Goal: Information Seeking & Learning: Learn about a topic

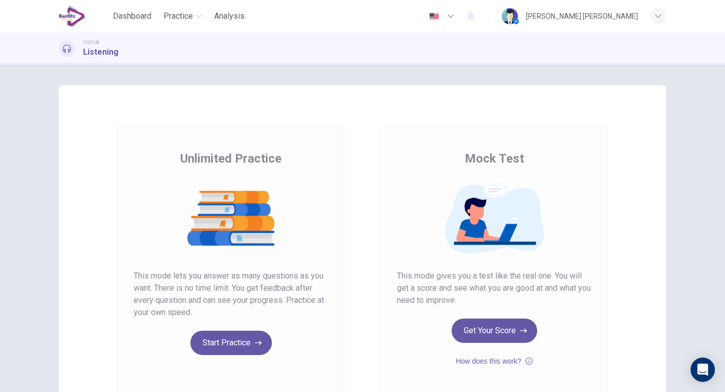
scroll to position [98, 0]
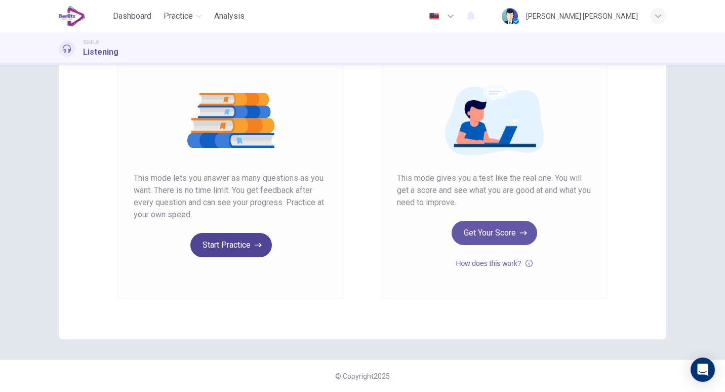
click at [227, 248] on button "Start Practice" at bounding box center [231, 245] width 82 height 24
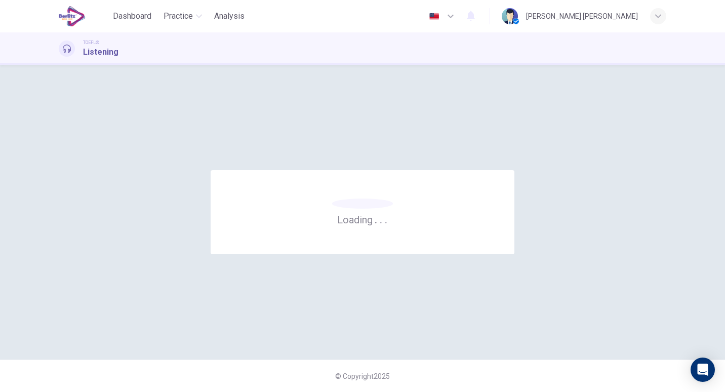
scroll to position [0, 0]
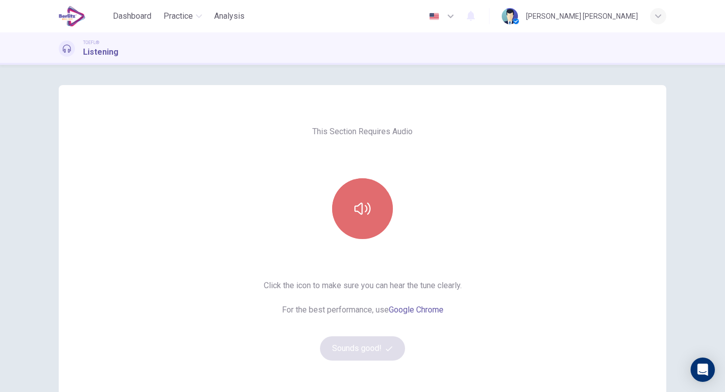
click at [365, 213] on icon "button" at bounding box center [363, 209] width 16 height 16
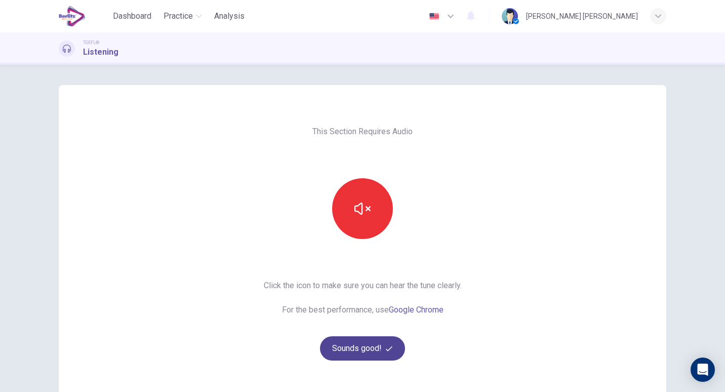
click at [373, 347] on button "Sounds good!" at bounding box center [362, 348] width 85 height 24
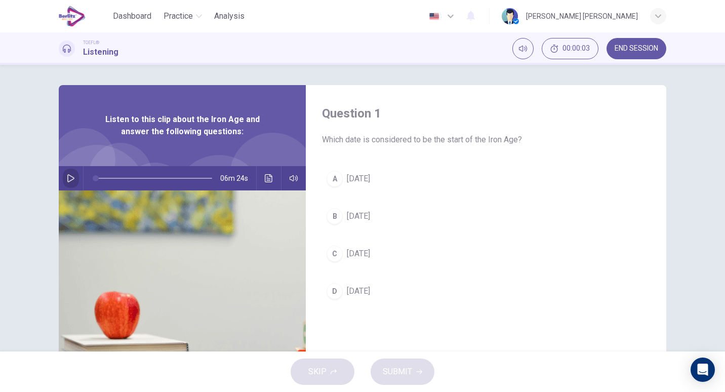
click at [65, 173] on button "button" at bounding box center [71, 178] width 16 height 24
type input "*"
click at [68, 175] on icon "button" at bounding box center [71, 178] width 8 height 8
click at [68, 175] on icon "button" at bounding box center [70, 178] width 7 height 8
click at [68, 175] on icon "button" at bounding box center [71, 178] width 8 height 8
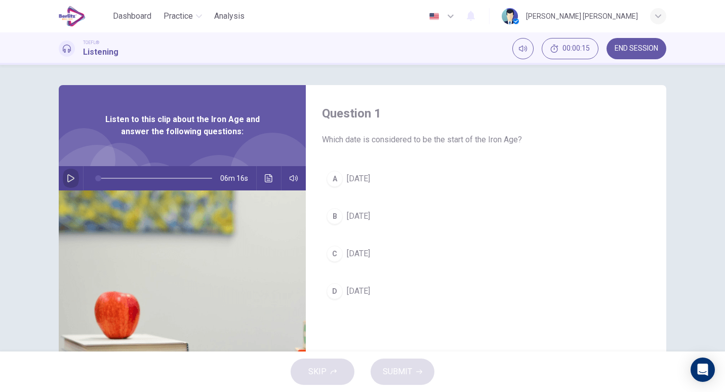
click at [68, 175] on icon "button" at bounding box center [70, 178] width 7 height 8
click at [72, 179] on button "button" at bounding box center [71, 178] width 16 height 24
click at [367, 181] on span "[DATE]" at bounding box center [358, 179] width 23 height 12
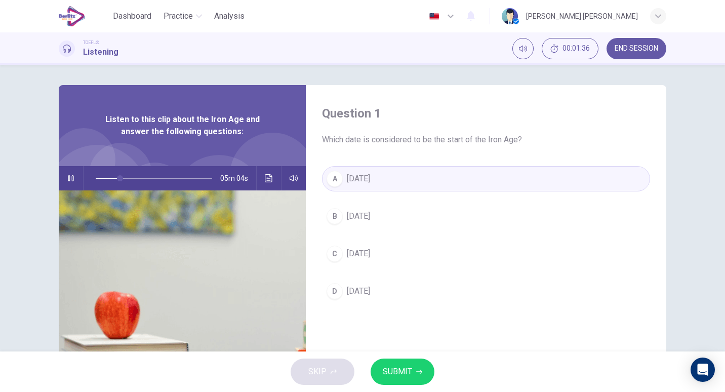
click at [386, 378] on span "SUBMIT" at bounding box center [397, 372] width 29 height 14
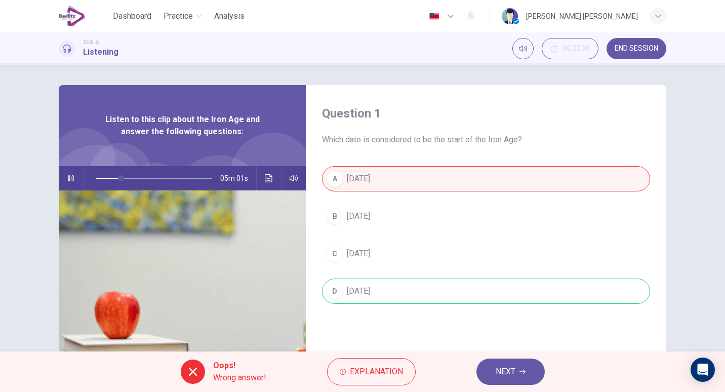
click at [71, 184] on button "button" at bounding box center [71, 178] width 16 height 24
click at [511, 367] on span "NEXT" at bounding box center [506, 372] width 20 height 14
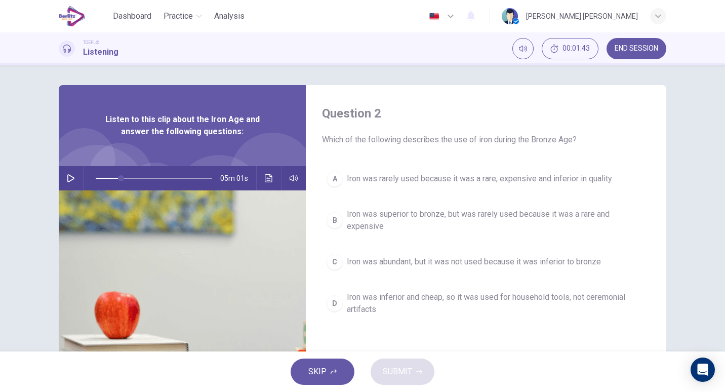
click at [265, 178] on icon "Click to see the audio transcription" at bounding box center [269, 178] width 8 height 8
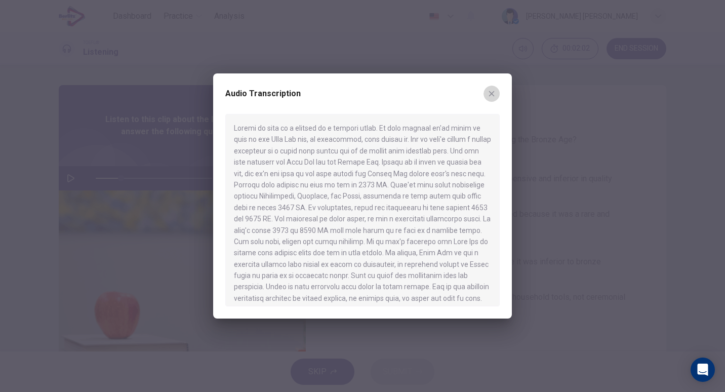
click at [497, 94] on button "button" at bounding box center [492, 94] width 16 height 16
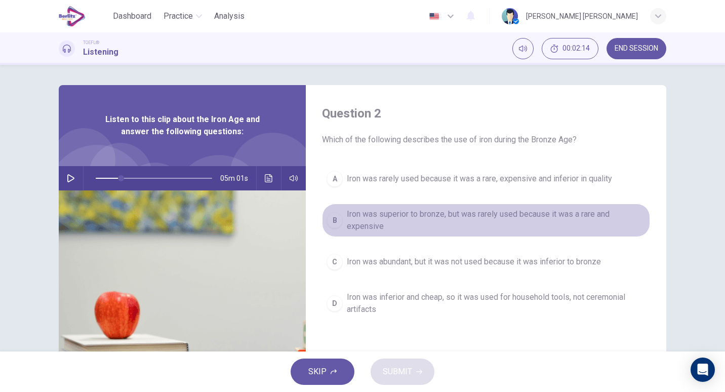
click at [410, 221] on span "Iron was superior to bronze, but was rarely used because it was a rare and expe…" at bounding box center [496, 220] width 299 height 24
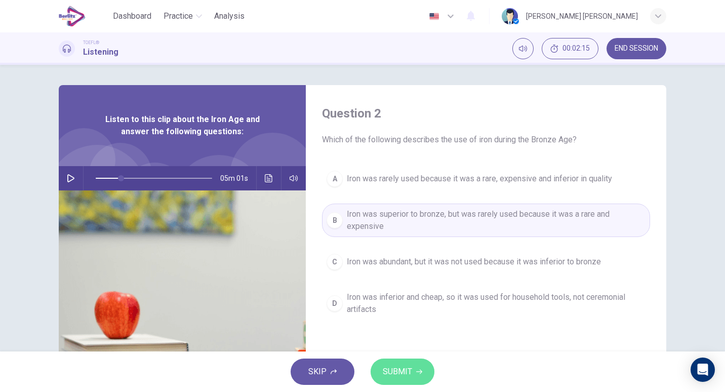
click at [417, 379] on button "SUBMIT" at bounding box center [403, 372] width 64 height 26
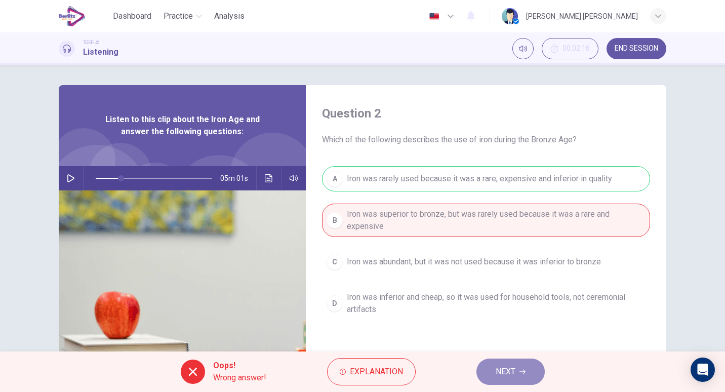
click at [506, 374] on span "NEXT" at bounding box center [506, 372] width 20 height 14
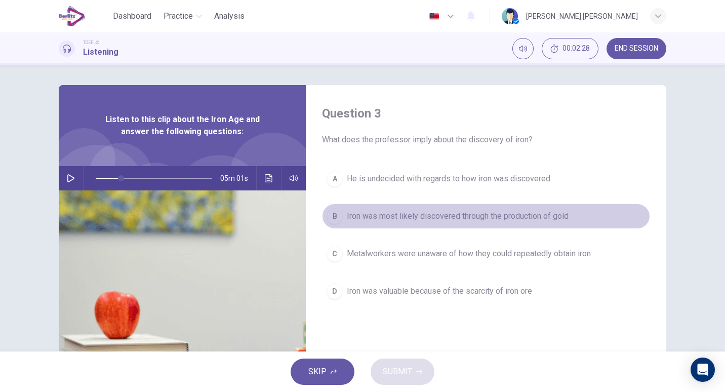
click at [371, 216] on span "Iron was most likely discovered through the production of gold" at bounding box center [458, 216] width 222 height 12
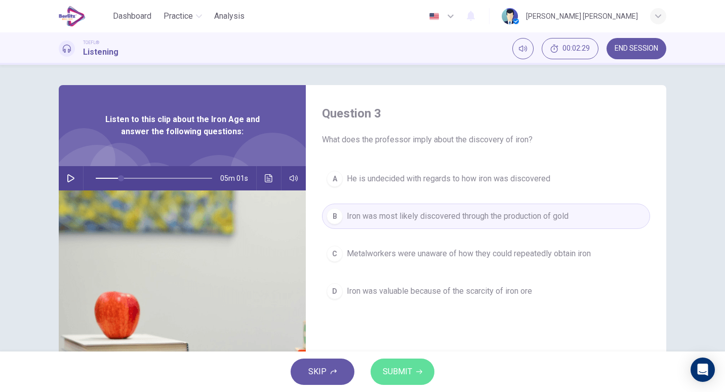
click at [403, 367] on span "SUBMIT" at bounding box center [397, 372] width 29 height 14
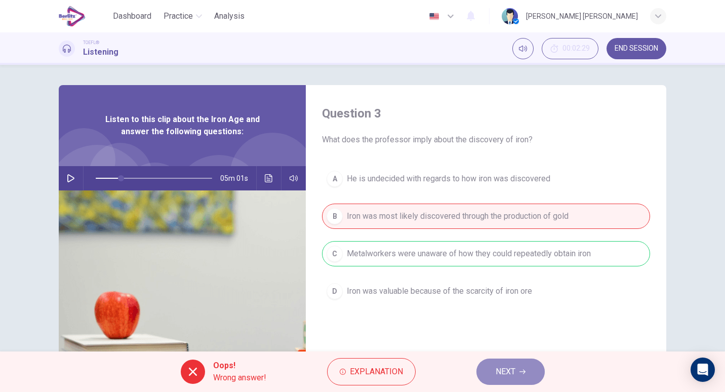
click at [500, 371] on span "NEXT" at bounding box center [506, 372] width 20 height 14
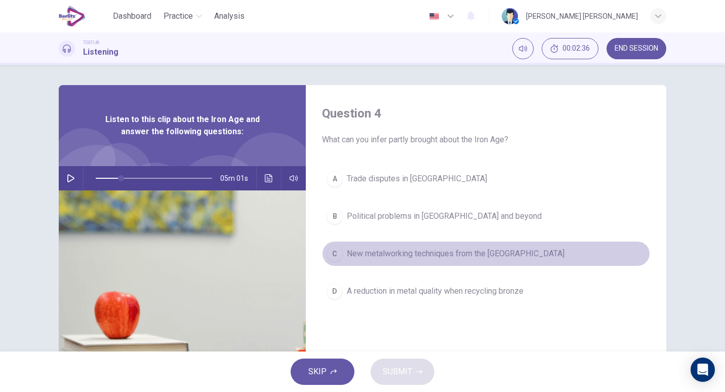
click at [373, 246] on button "C New metalworking techniques from the [GEOGRAPHIC_DATA]" at bounding box center [486, 253] width 328 height 25
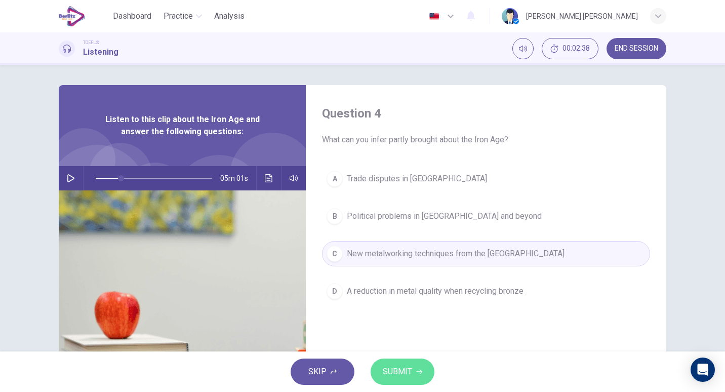
click at [391, 376] on span "SUBMIT" at bounding box center [397, 372] width 29 height 14
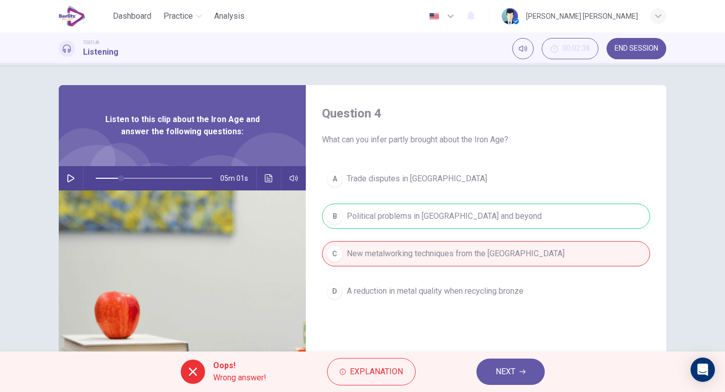
click at [500, 371] on span "NEXT" at bounding box center [506, 372] width 20 height 14
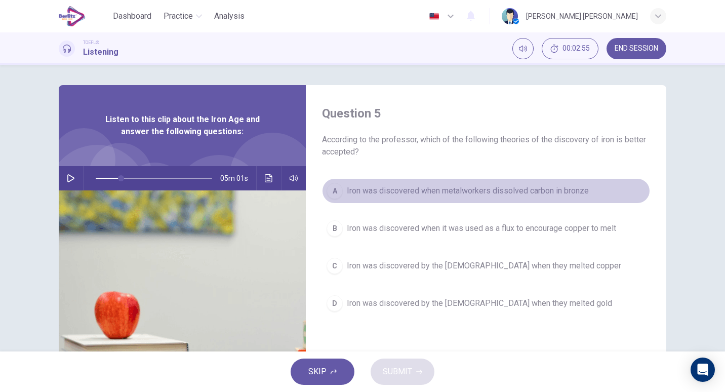
click at [402, 197] on span "Iron was discovered when metalworkers dissolved carbon in bronze" at bounding box center [468, 191] width 242 height 12
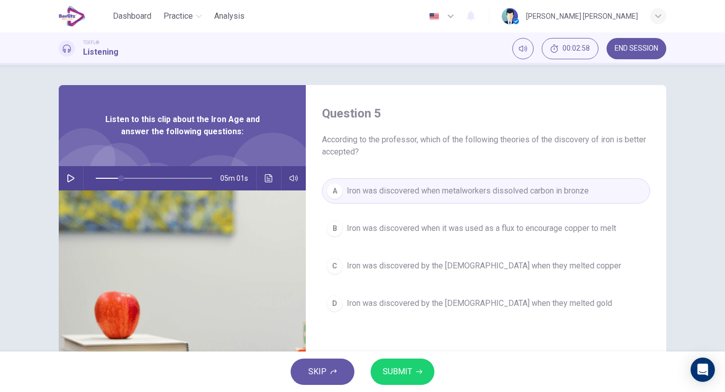
scroll to position [1, 0]
click at [417, 372] on icon "button" at bounding box center [419, 372] width 6 height 5
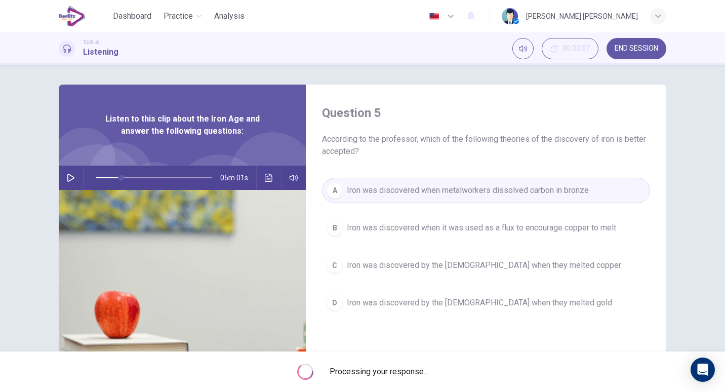
type input "**"
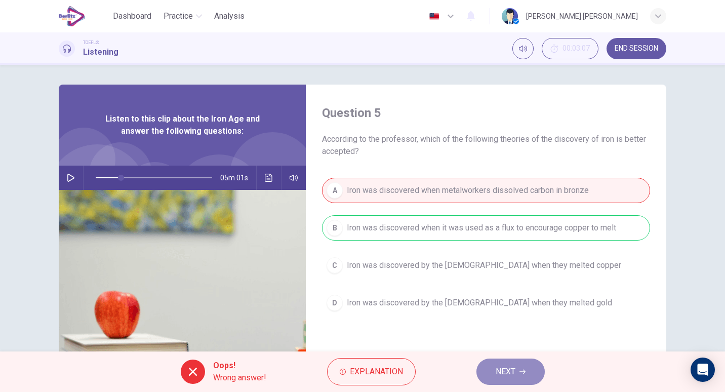
click at [496, 366] on span "NEXT" at bounding box center [506, 372] width 20 height 14
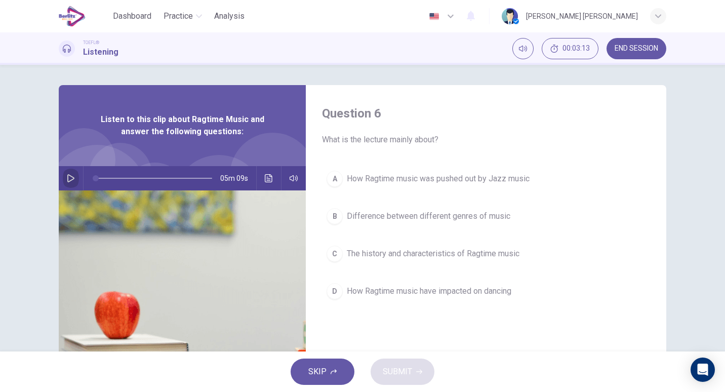
click at [67, 177] on icon "button" at bounding box center [71, 178] width 8 height 8
click at [271, 173] on button "Click to see the audio transcription" at bounding box center [269, 178] width 16 height 24
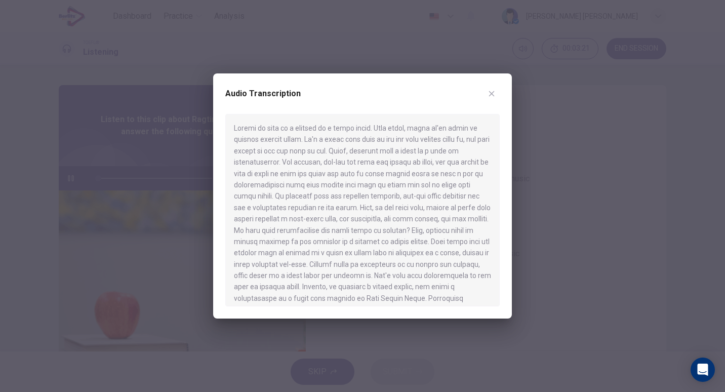
type input "*"
click at [491, 92] on icon "button" at bounding box center [492, 94] width 8 height 8
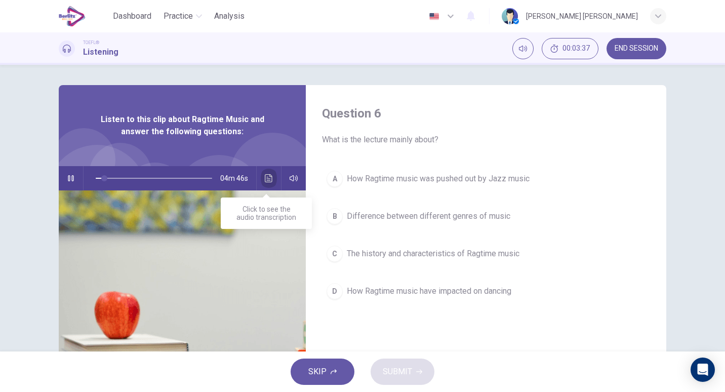
click at [265, 174] on icon "Click to see the audio transcription" at bounding box center [269, 178] width 8 height 8
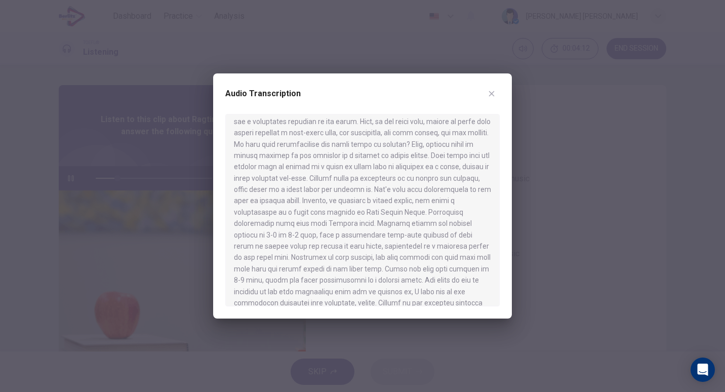
scroll to position [90, 0]
click at [499, 98] on div "Audio Transcription" at bounding box center [362, 100] width 275 height 28
click at [493, 93] on icon "button" at bounding box center [492, 94] width 6 height 6
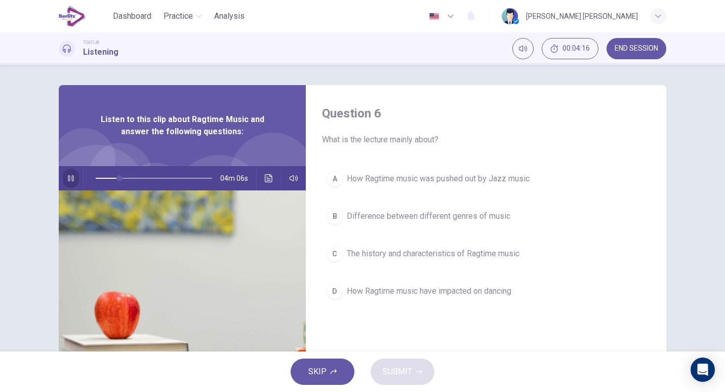
click at [68, 177] on icon "button" at bounding box center [71, 178] width 8 height 8
click at [268, 175] on icon "Click to see the audio transcription" at bounding box center [269, 178] width 8 height 8
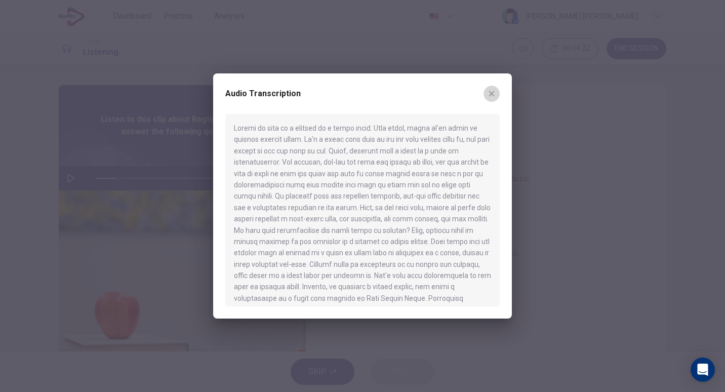
click at [492, 92] on icon "button" at bounding box center [492, 94] width 8 height 8
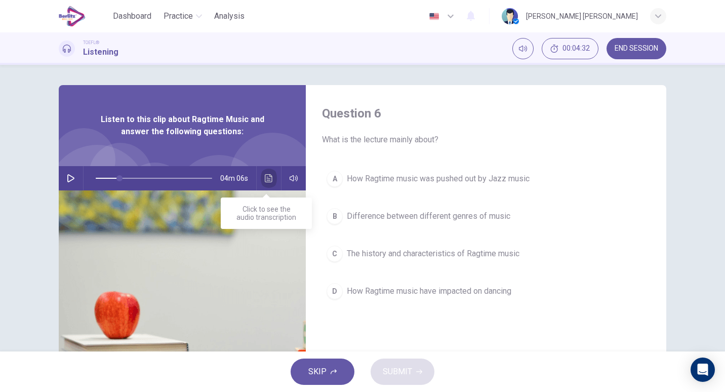
click at [261, 175] on button "Click to see the audio transcription" at bounding box center [269, 178] width 16 height 24
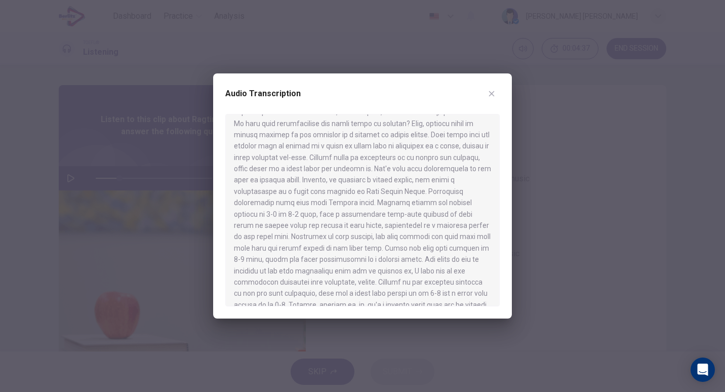
scroll to position [107, 0]
click at [494, 95] on icon "button" at bounding box center [492, 94] width 8 height 8
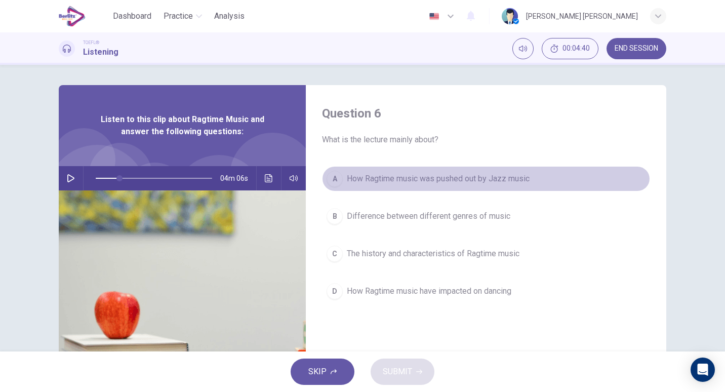
click at [433, 182] on span "How Ragtime music was pushed out by Jazz music" at bounding box center [438, 179] width 183 height 12
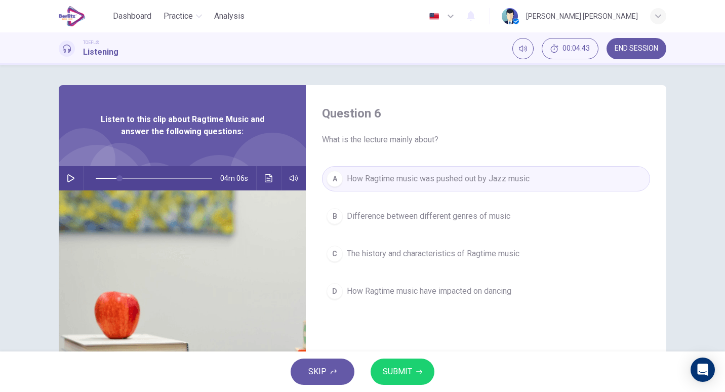
click at [400, 258] on span "The history and characteristics of Ragtime music" at bounding box center [433, 254] width 173 height 12
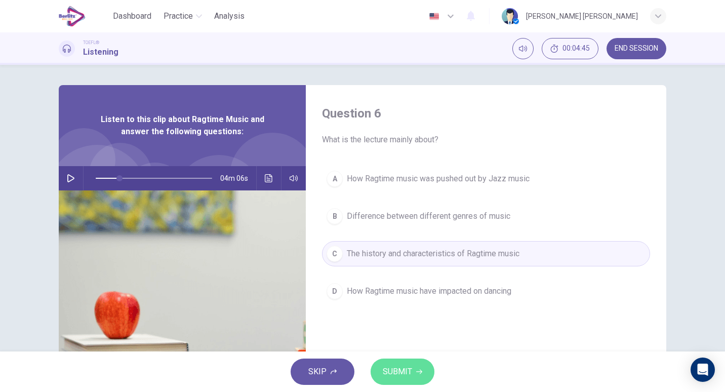
click at [386, 374] on span "SUBMIT" at bounding box center [397, 372] width 29 height 14
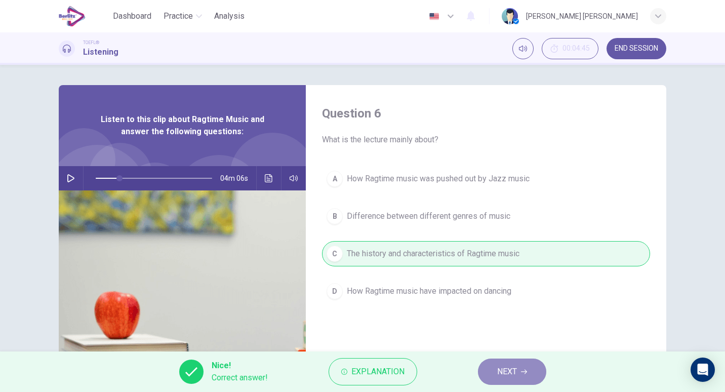
click at [490, 370] on button "NEXT" at bounding box center [512, 372] width 68 height 26
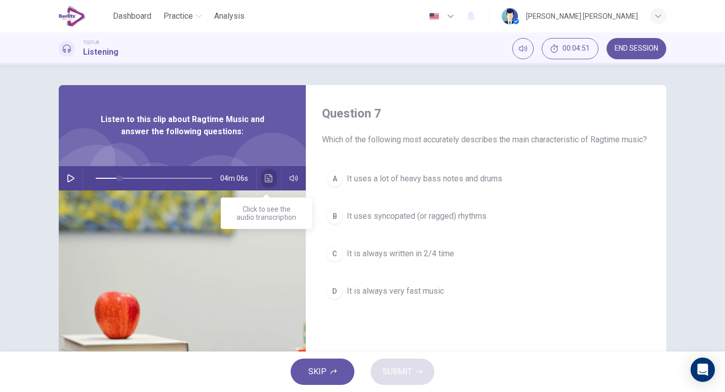
click at [267, 179] on icon "Click to see the audio transcription" at bounding box center [269, 178] width 8 height 8
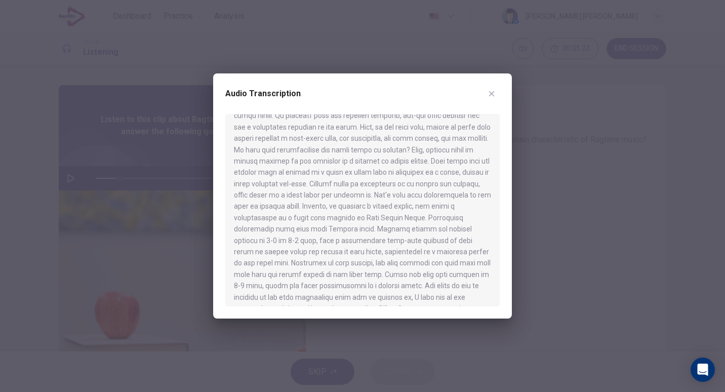
scroll to position [81, 0]
drag, startPoint x: 403, startPoint y: 103, endPoint x: 361, endPoint y: 93, distance: 43.6
click at [361, 93] on div "Audio Transcription" at bounding box center [362, 100] width 275 height 28
click at [490, 97] on icon "button" at bounding box center [492, 94] width 8 height 8
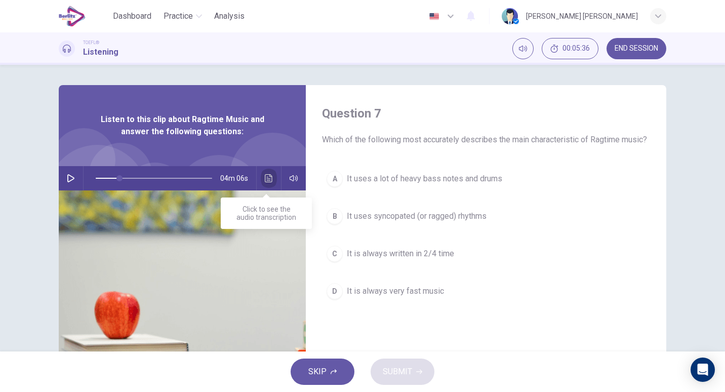
click at [270, 173] on button "Click to see the audio transcription" at bounding box center [269, 178] width 16 height 24
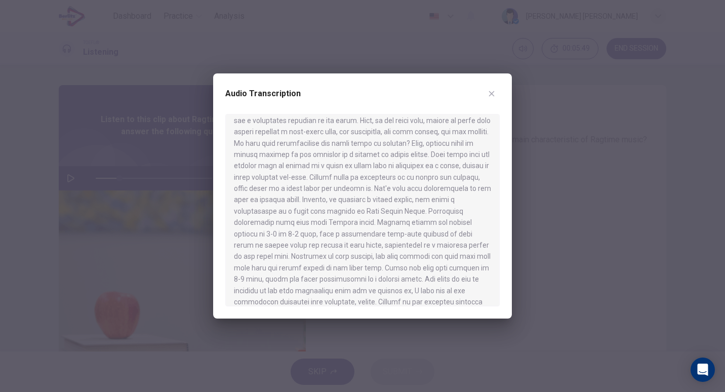
scroll to position [88, 0]
click at [487, 97] on button "button" at bounding box center [492, 94] width 16 height 16
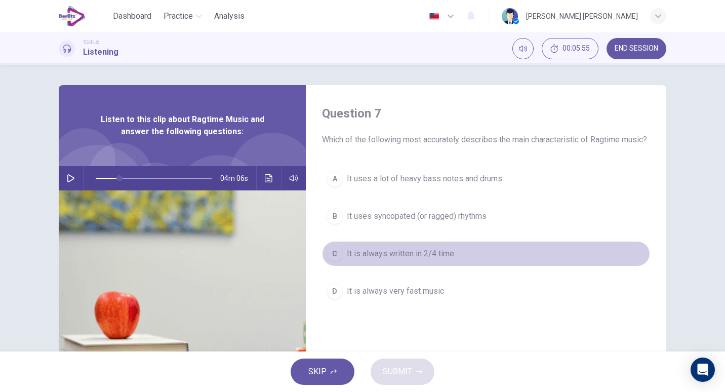
click at [434, 259] on button "C It is always written in 2/4 time" at bounding box center [486, 253] width 328 height 25
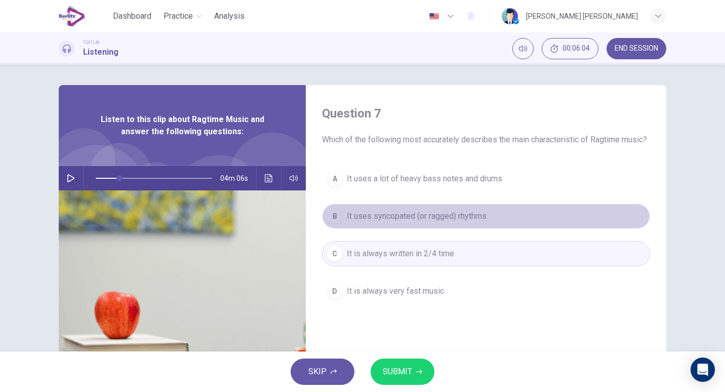
click at [412, 217] on button "B It uses syncopated (or ragged) rhythms" at bounding box center [486, 216] width 328 height 25
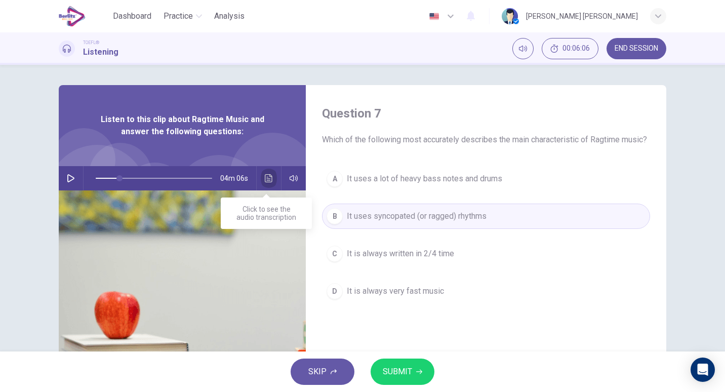
click at [261, 175] on button "Click to see the audio transcription" at bounding box center [269, 178] width 16 height 24
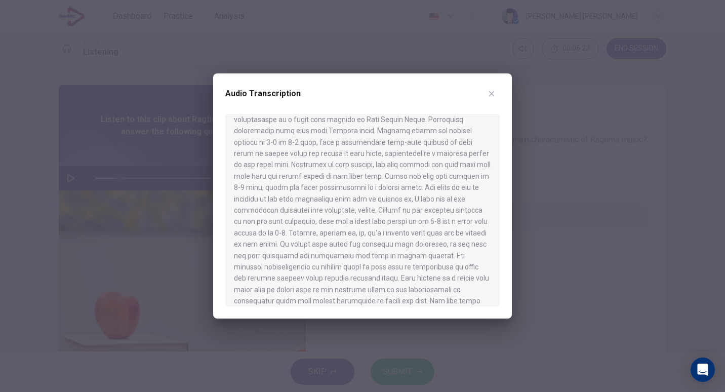
scroll to position [191, 0]
click at [487, 89] on button "button" at bounding box center [492, 94] width 16 height 16
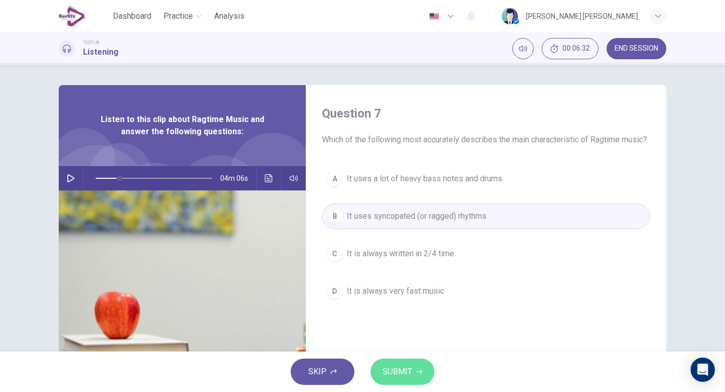
click at [406, 367] on span "SUBMIT" at bounding box center [397, 372] width 29 height 14
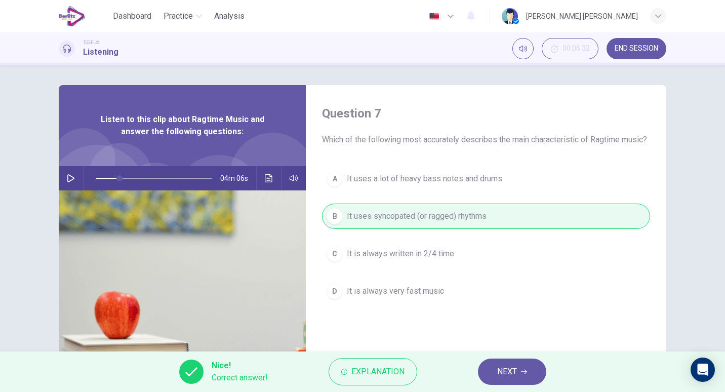
click at [517, 371] on span "NEXT" at bounding box center [507, 372] width 20 height 14
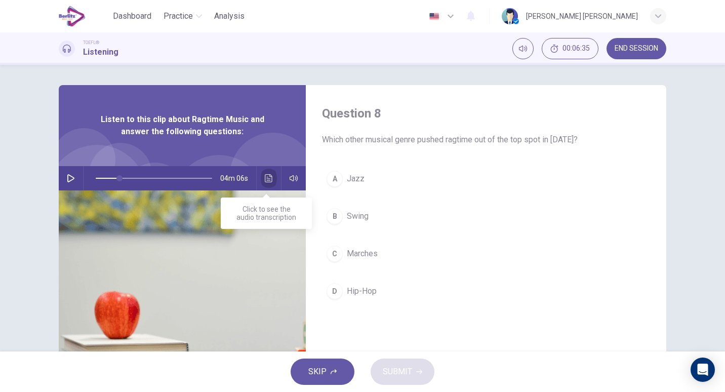
click at [266, 177] on icon "Click to see the audio transcription" at bounding box center [269, 178] width 8 height 8
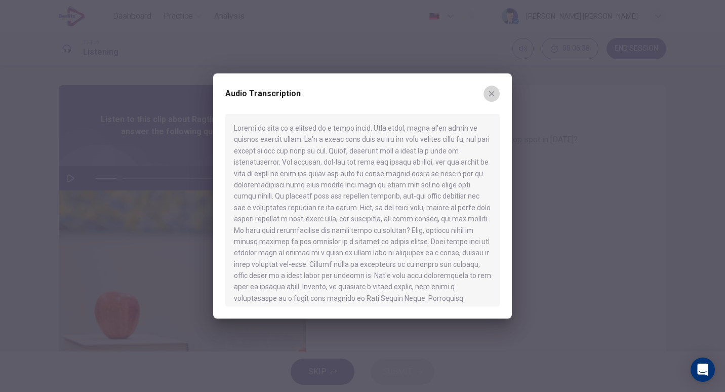
click at [491, 91] on icon "button" at bounding box center [492, 94] width 8 height 8
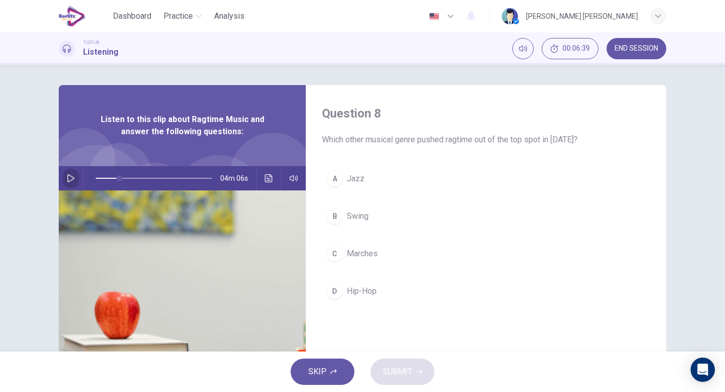
click at [68, 176] on icon "button" at bounding box center [71, 178] width 8 height 8
click at [265, 180] on icon "Click to see the audio transcription" at bounding box center [269, 178] width 8 height 8
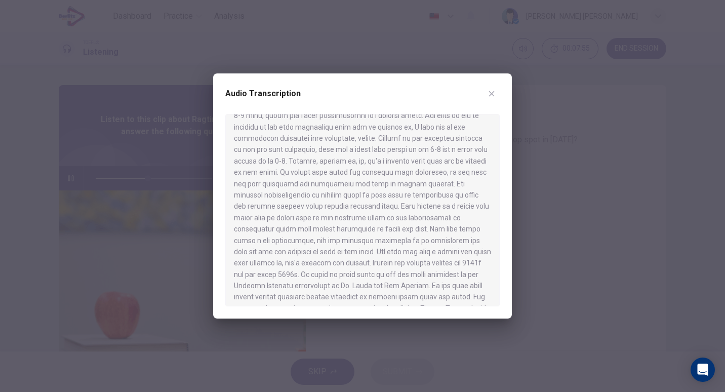
scroll to position [255, 0]
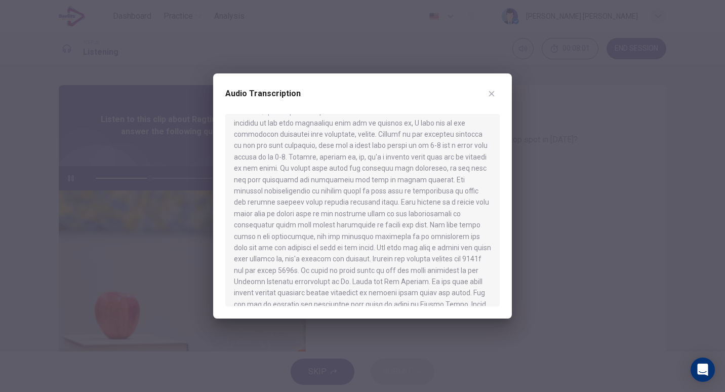
click at [382, 205] on div at bounding box center [362, 210] width 275 height 192
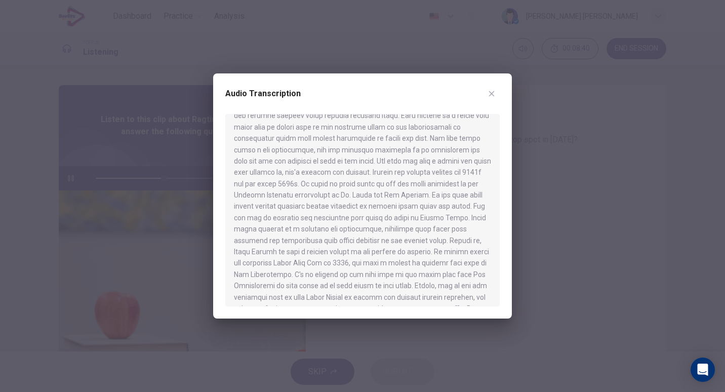
scroll to position [342, 0]
click at [487, 94] on button "button" at bounding box center [492, 94] width 16 height 16
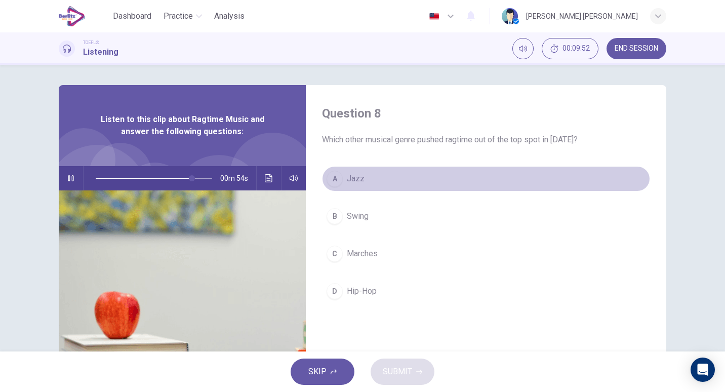
click at [333, 190] on button "A Jazz" at bounding box center [486, 178] width 328 height 25
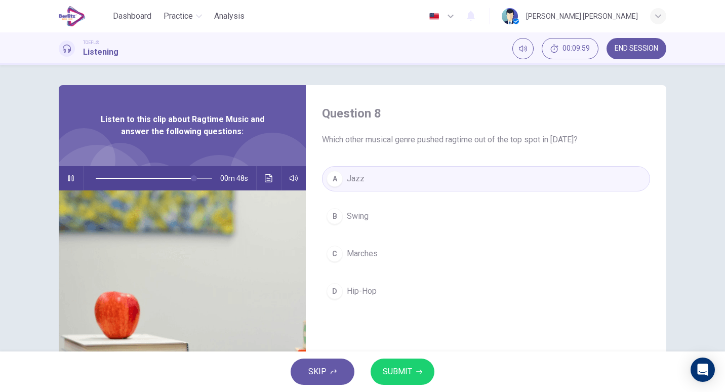
click at [73, 172] on button "button" at bounding box center [71, 178] width 16 height 24
click at [405, 365] on span "SUBMIT" at bounding box center [397, 372] width 29 height 14
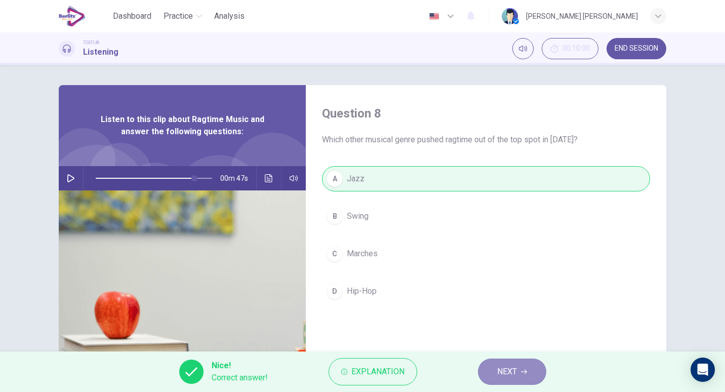
click at [508, 370] on span "NEXT" at bounding box center [507, 372] width 20 height 14
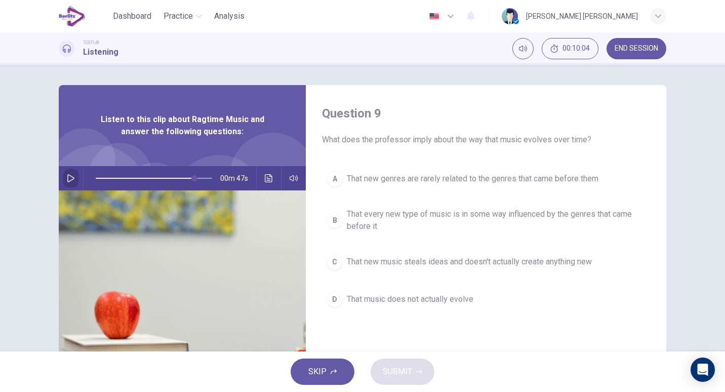
click at [69, 178] on icon "button" at bounding box center [71, 178] width 8 height 8
click at [401, 212] on span "That every new type of music is in some way influenced by the genres that came …" at bounding box center [496, 220] width 299 height 24
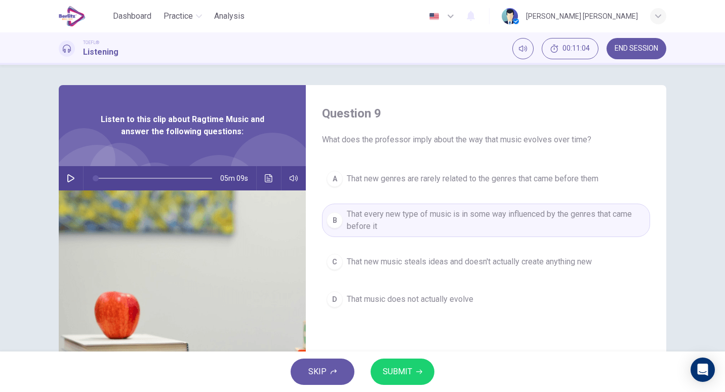
click at [410, 375] on span "SUBMIT" at bounding box center [397, 372] width 29 height 14
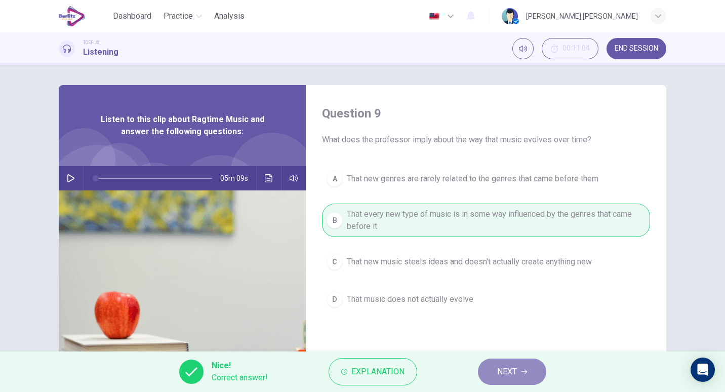
click at [489, 372] on button "NEXT" at bounding box center [512, 372] width 68 height 26
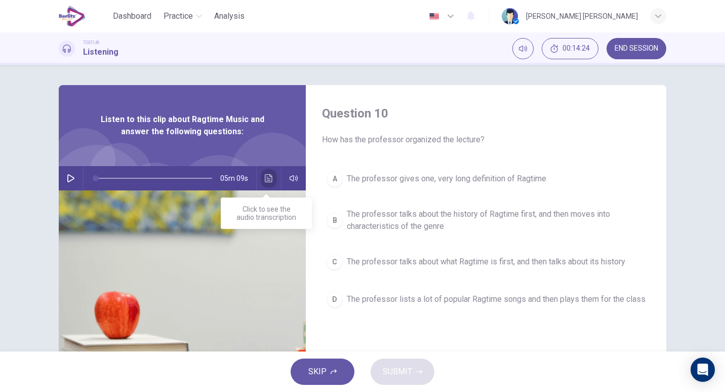
click at [263, 172] on button "Click to see the audio transcription" at bounding box center [269, 178] width 16 height 24
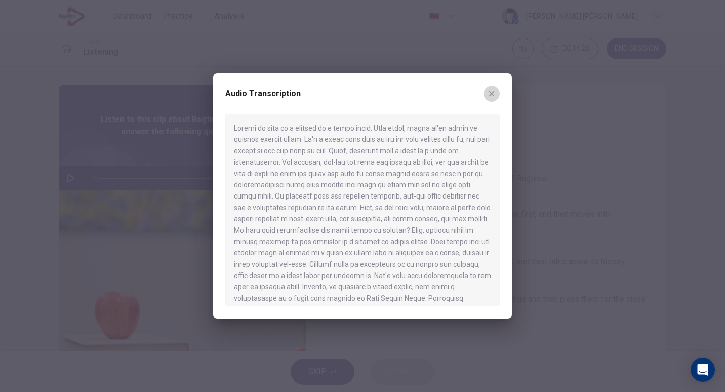
click at [489, 93] on icon "button" at bounding box center [492, 94] width 8 height 8
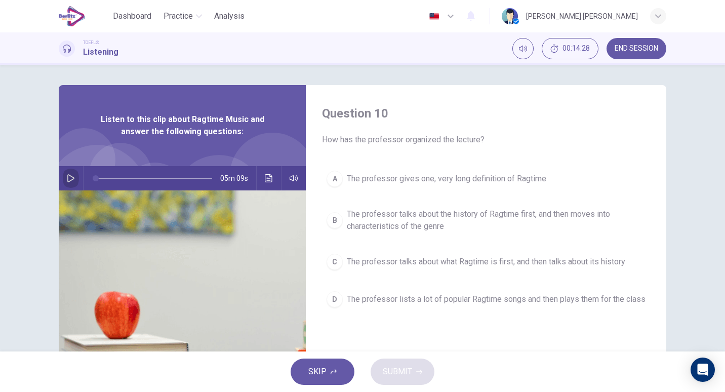
click at [67, 182] on button "button" at bounding box center [71, 178] width 16 height 24
click at [265, 180] on icon "Click to see the audio transcription" at bounding box center [269, 178] width 8 height 8
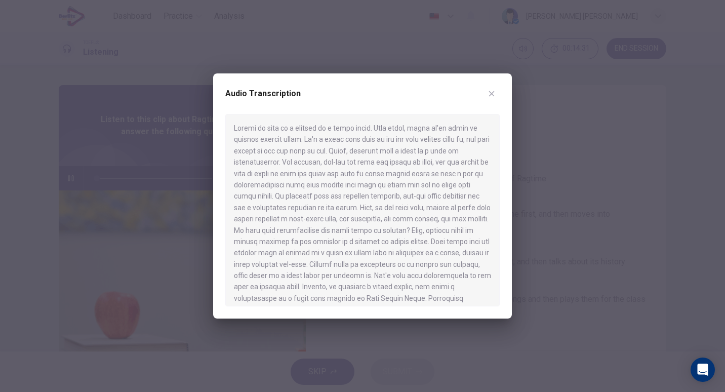
click at [426, 135] on div at bounding box center [362, 210] width 275 height 192
click at [491, 90] on icon "button" at bounding box center [492, 94] width 8 height 8
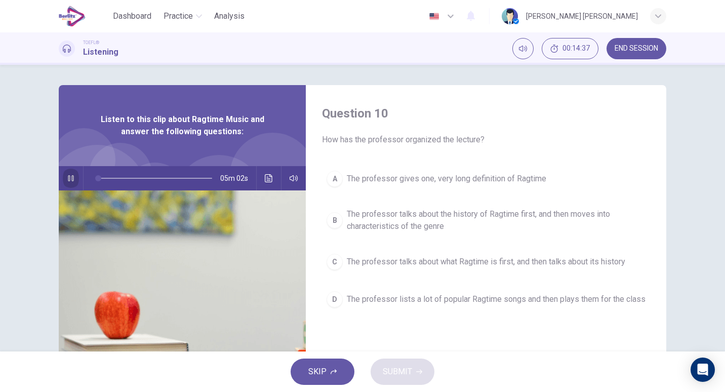
click at [64, 178] on button "button" at bounding box center [71, 178] width 16 height 24
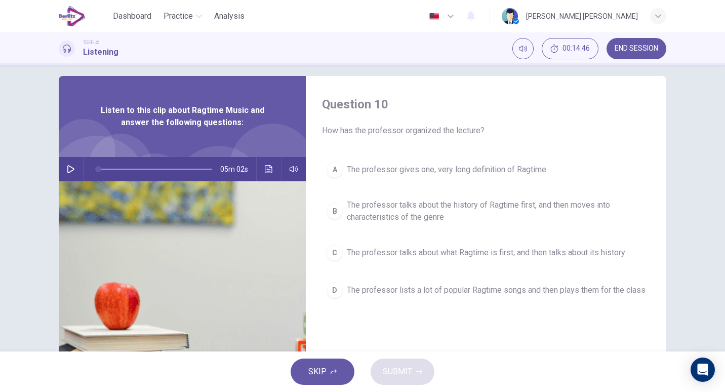
scroll to position [5, 0]
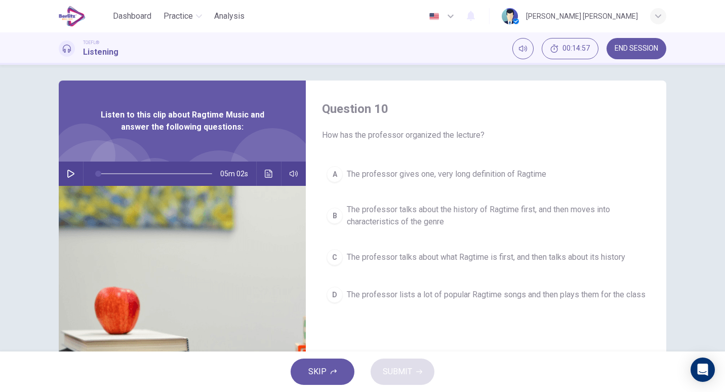
click at [381, 220] on span "The professor talks about the history of Ragtime first, and then moves into cha…" at bounding box center [496, 216] width 299 height 24
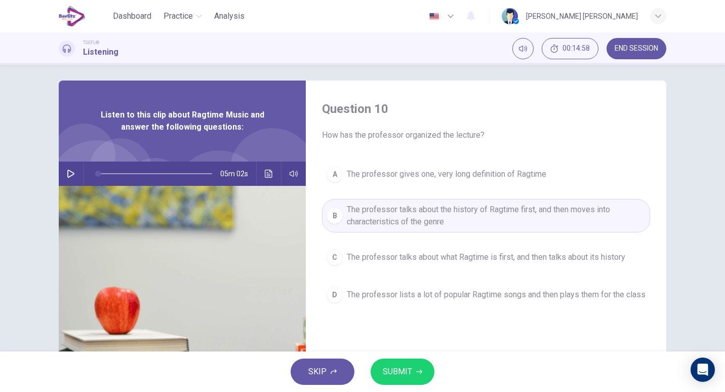
click at [379, 364] on button "SUBMIT" at bounding box center [403, 372] width 64 height 26
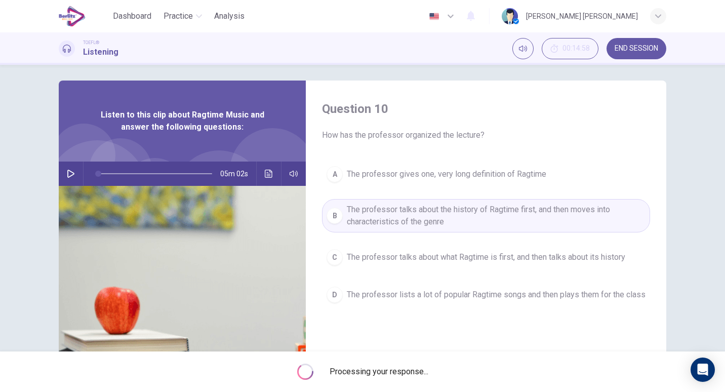
type input "*"
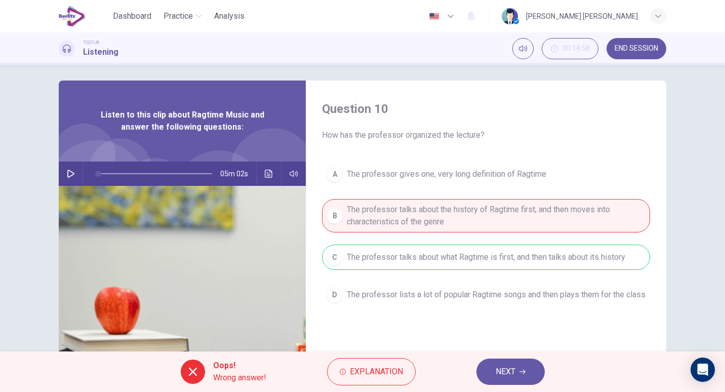
click at [508, 363] on button "NEXT" at bounding box center [511, 372] width 68 height 26
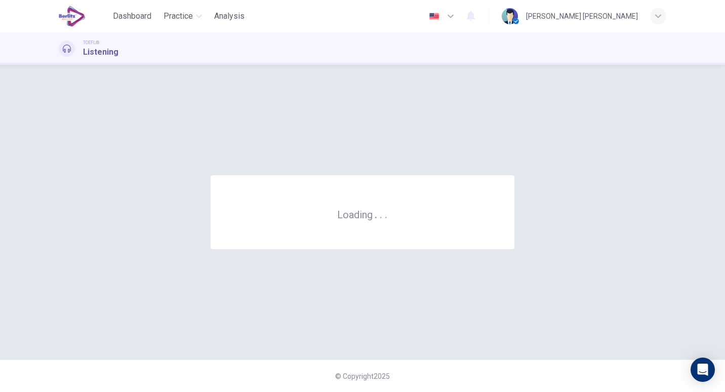
scroll to position [0, 0]
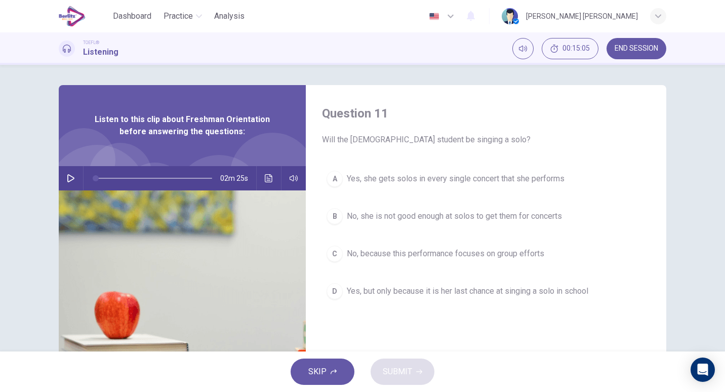
click at [67, 176] on icon "button" at bounding box center [71, 178] width 8 height 8
click at [271, 178] on button "Click to see the audio transcription" at bounding box center [269, 178] width 16 height 24
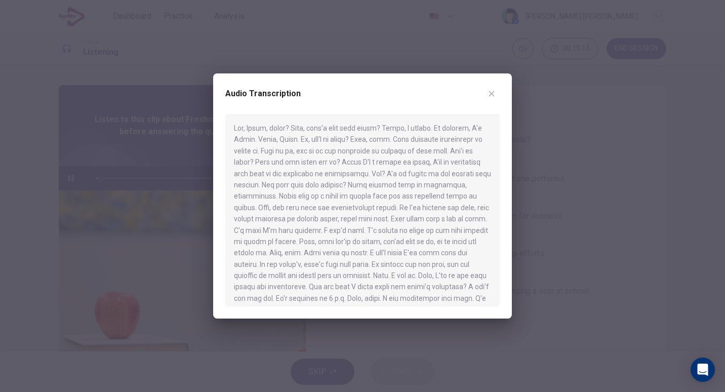
click at [490, 94] on icon "button" at bounding box center [492, 94] width 8 height 8
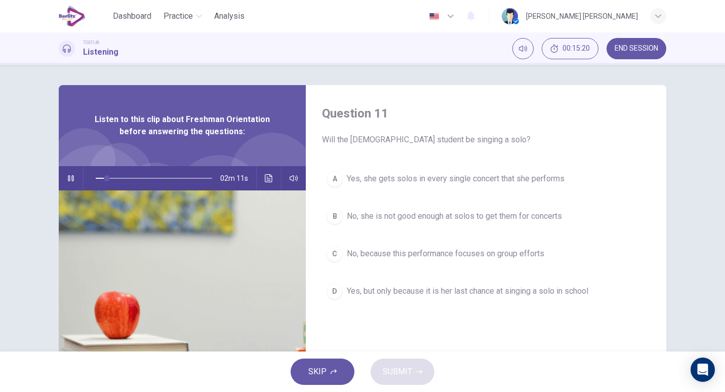
click at [69, 176] on icon "button" at bounding box center [71, 178] width 6 height 6
click at [70, 174] on icon "button" at bounding box center [71, 178] width 8 height 8
click at [263, 174] on button "Click to see the audio transcription" at bounding box center [269, 178] width 16 height 24
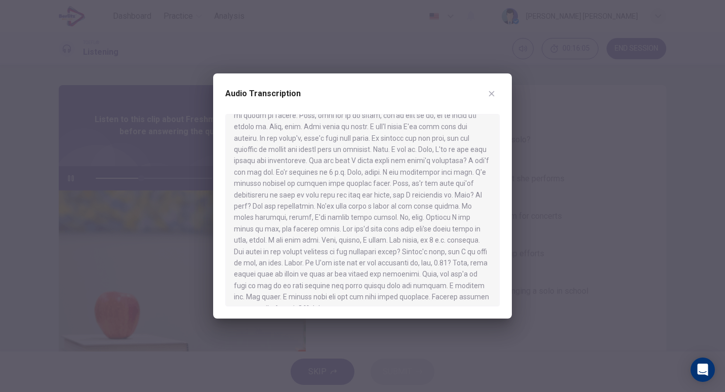
scroll to position [126, 0]
click at [490, 89] on button "button" at bounding box center [492, 94] width 16 height 16
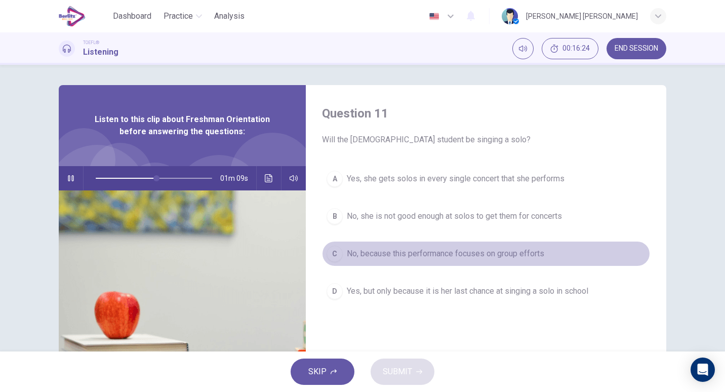
click at [339, 259] on button "C No, because this performance focuses on group efforts" at bounding box center [486, 253] width 328 height 25
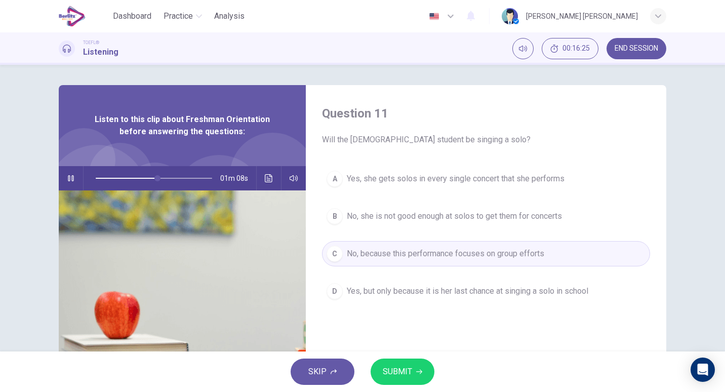
click at [71, 177] on icon "button" at bounding box center [71, 178] width 8 height 8
click at [399, 371] on span "SUBMIT" at bounding box center [397, 372] width 29 height 14
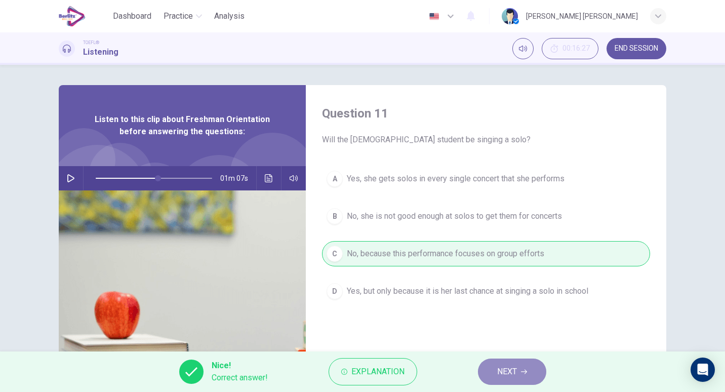
click at [515, 372] on span "NEXT" at bounding box center [507, 372] width 20 height 14
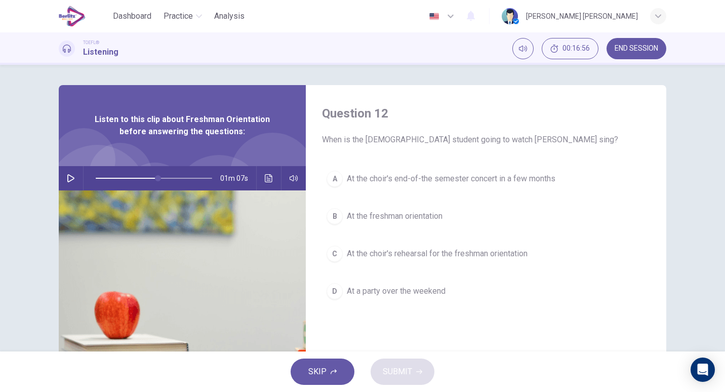
click at [362, 164] on div "Question 12 When is the [DEMOGRAPHIC_DATA] student going to watch [PERSON_NAME]…" at bounding box center [486, 261] width 361 height 352
click at [67, 175] on icon "button" at bounding box center [70, 178] width 7 height 8
type input "**"
click at [66, 171] on button "button" at bounding box center [71, 178] width 16 height 24
click at [265, 179] on icon "Click to see the audio transcription" at bounding box center [269, 178] width 8 height 8
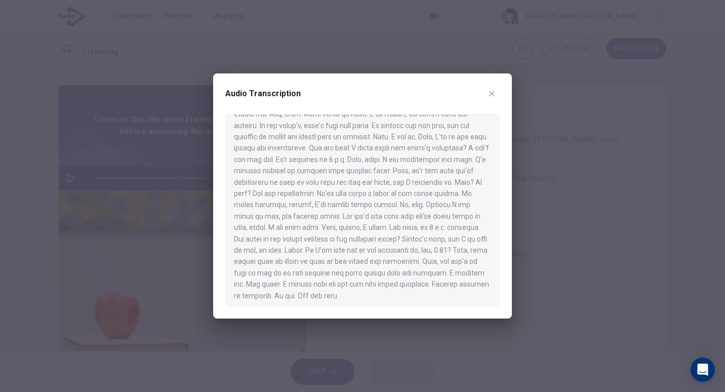
scroll to position [138, 0]
click at [488, 91] on icon "button" at bounding box center [492, 94] width 8 height 8
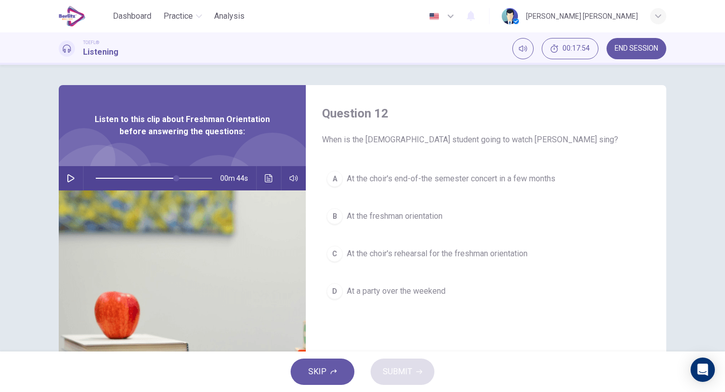
click at [421, 174] on span "At the choir's end-of-the semester concert in a few months" at bounding box center [451, 179] width 209 height 12
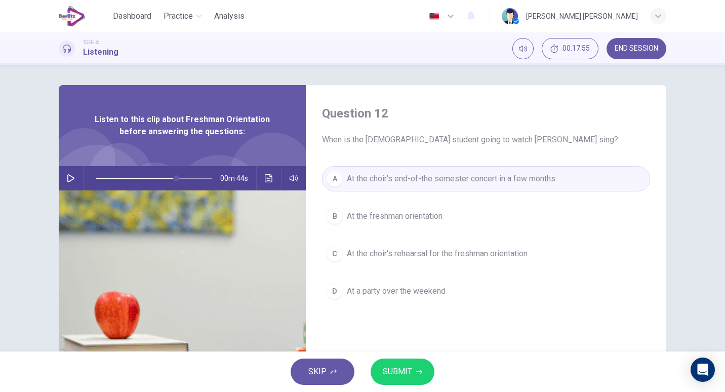
click at [407, 248] on span "At the choir's rehearsal for the freshman orientation" at bounding box center [437, 254] width 181 height 12
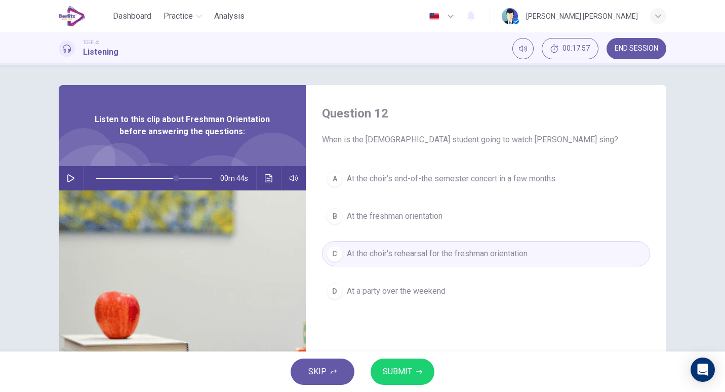
click at [407, 368] on span "SUBMIT" at bounding box center [397, 372] width 29 height 14
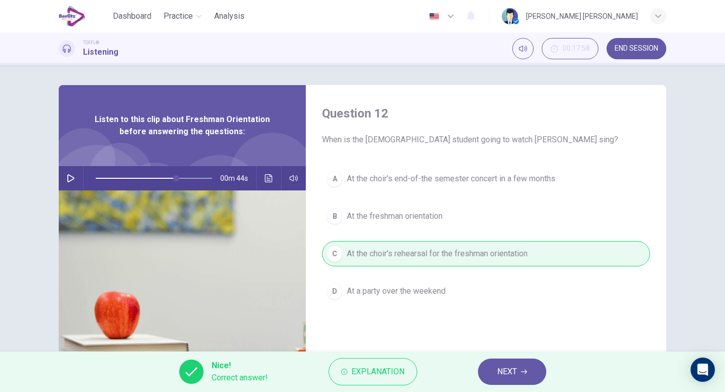
click at [507, 368] on span "NEXT" at bounding box center [507, 372] width 20 height 14
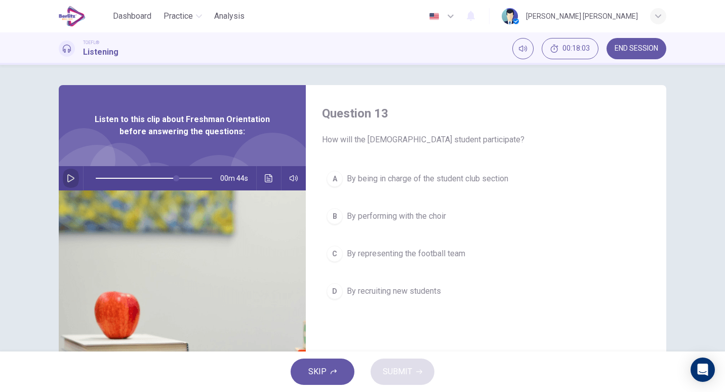
click at [67, 177] on icon "button" at bounding box center [71, 178] width 8 height 8
click at [263, 174] on button "Click to see the audio transcription" at bounding box center [269, 178] width 16 height 24
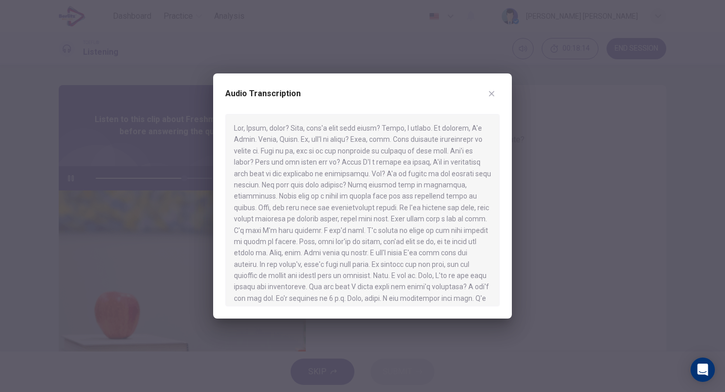
scroll to position [142, 0]
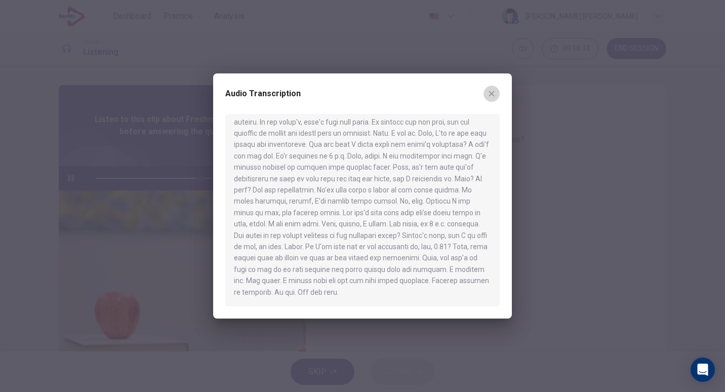
click at [490, 93] on icon "button" at bounding box center [492, 94] width 8 height 8
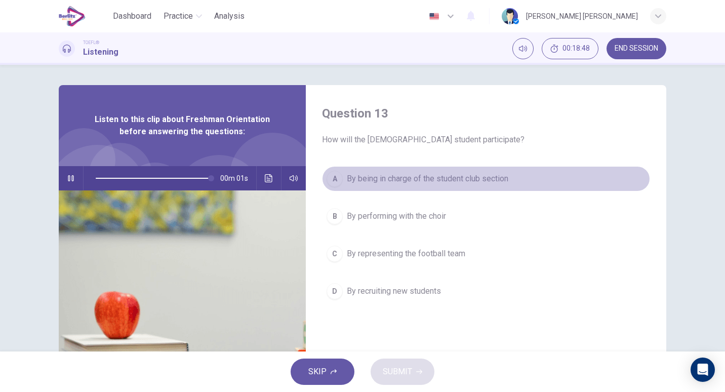
type input "*"
click at [408, 179] on span "By being in charge of the student club section" at bounding box center [428, 179] width 162 height 12
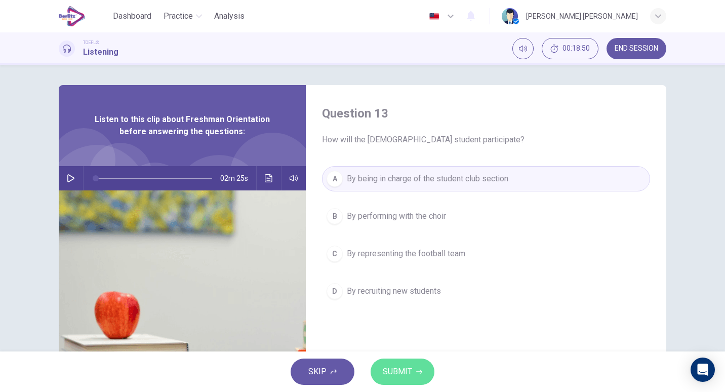
click at [396, 362] on button "SUBMIT" at bounding box center [403, 372] width 64 height 26
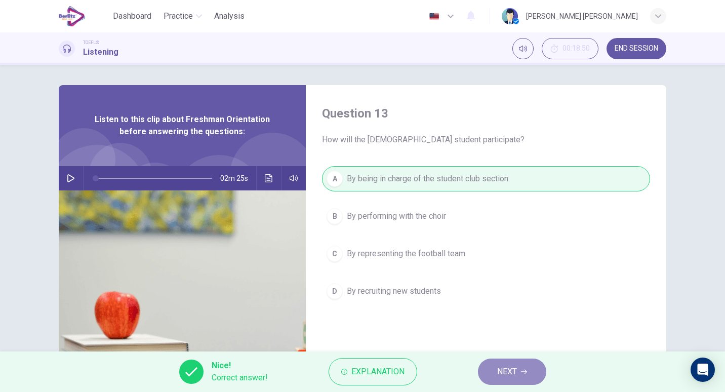
click at [521, 370] on icon "button" at bounding box center [524, 372] width 6 height 6
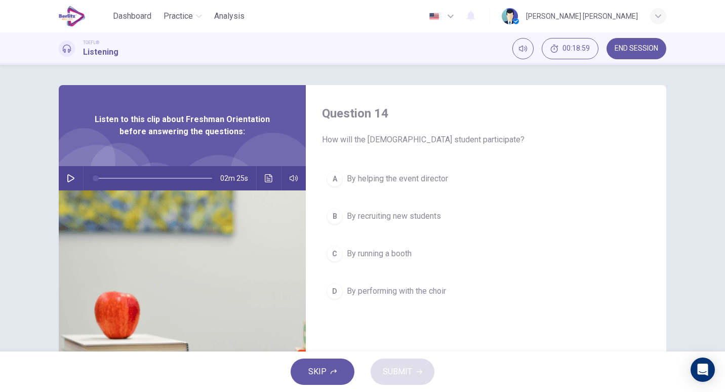
click at [381, 183] on span "By helping the event director" at bounding box center [397, 179] width 101 height 12
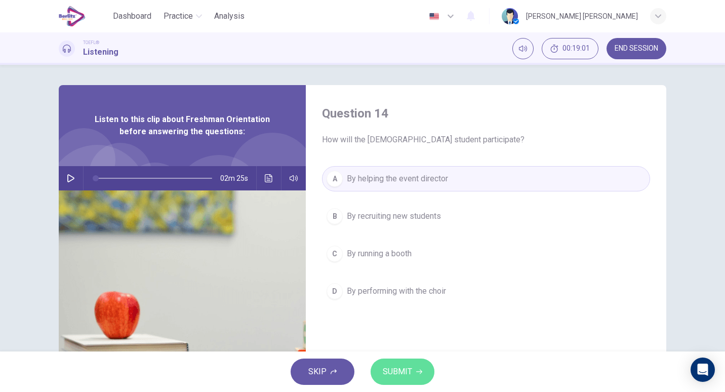
click at [398, 375] on span "SUBMIT" at bounding box center [397, 372] width 29 height 14
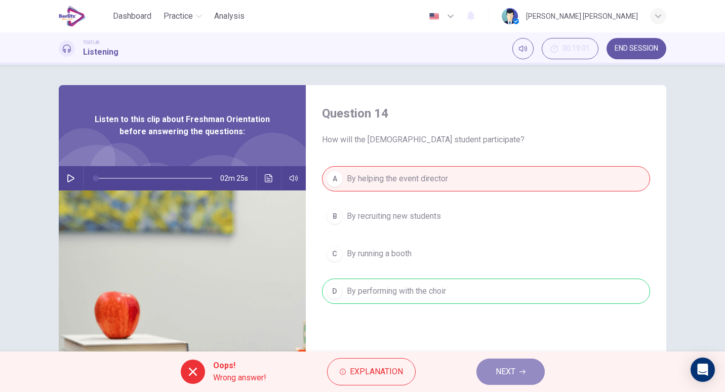
click at [487, 366] on button "NEXT" at bounding box center [511, 372] width 68 height 26
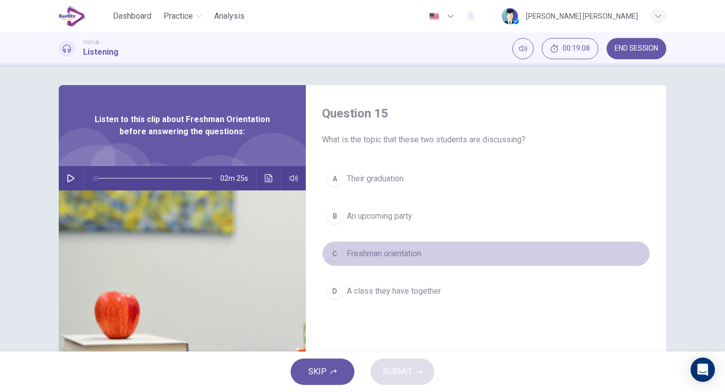
click at [413, 246] on button "C Freshman orientation" at bounding box center [486, 253] width 328 height 25
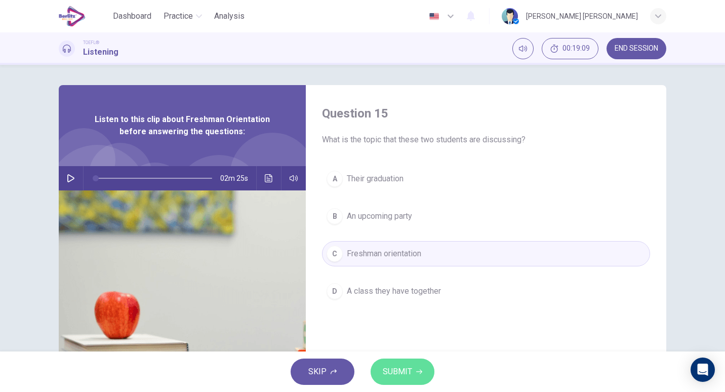
click at [414, 368] on button "SUBMIT" at bounding box center [403, 372] width 64 height 26
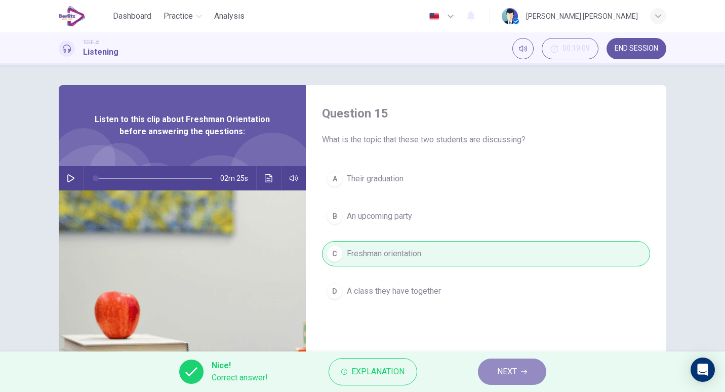
click at [502, 370] on span "NEXT" at bounding box center [507, 372] width 20 height 14
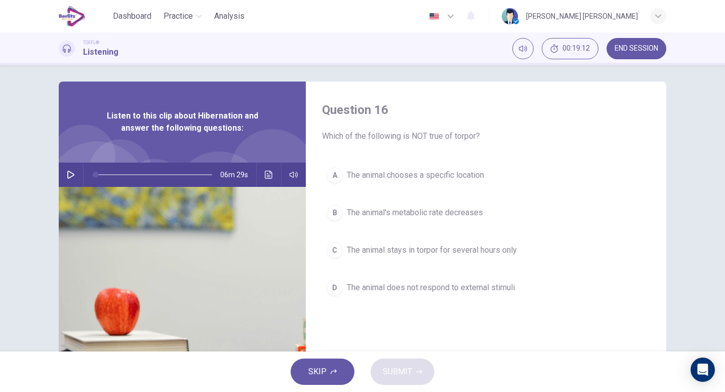
scroll to position [0, 0]
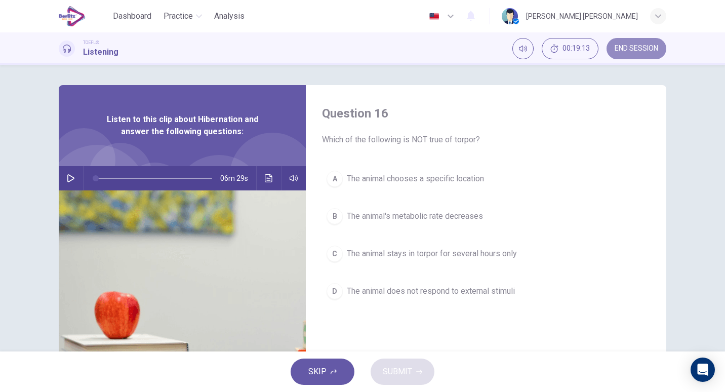
click at [622, 49] on span "END SESSION" at bounding box center [637, 49] width 44 height 8
